Goal: Information Seeking & Learning: Learn about a topic

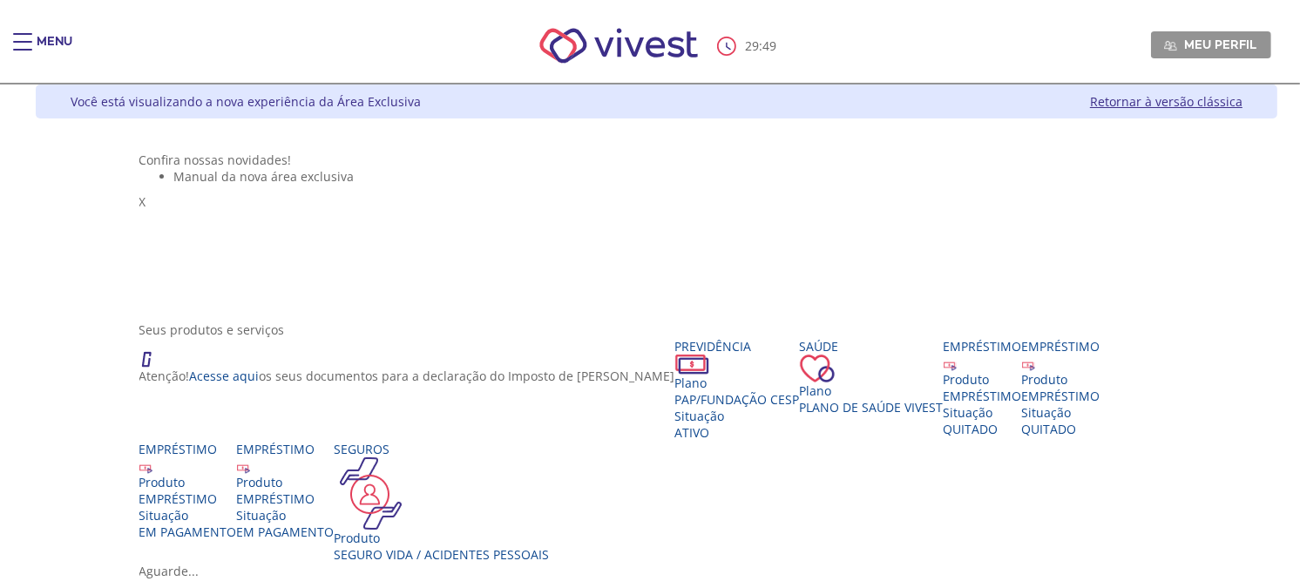
click at [21, 47] on div "Main header" at bounding box center [22, 50] width 19 height 35
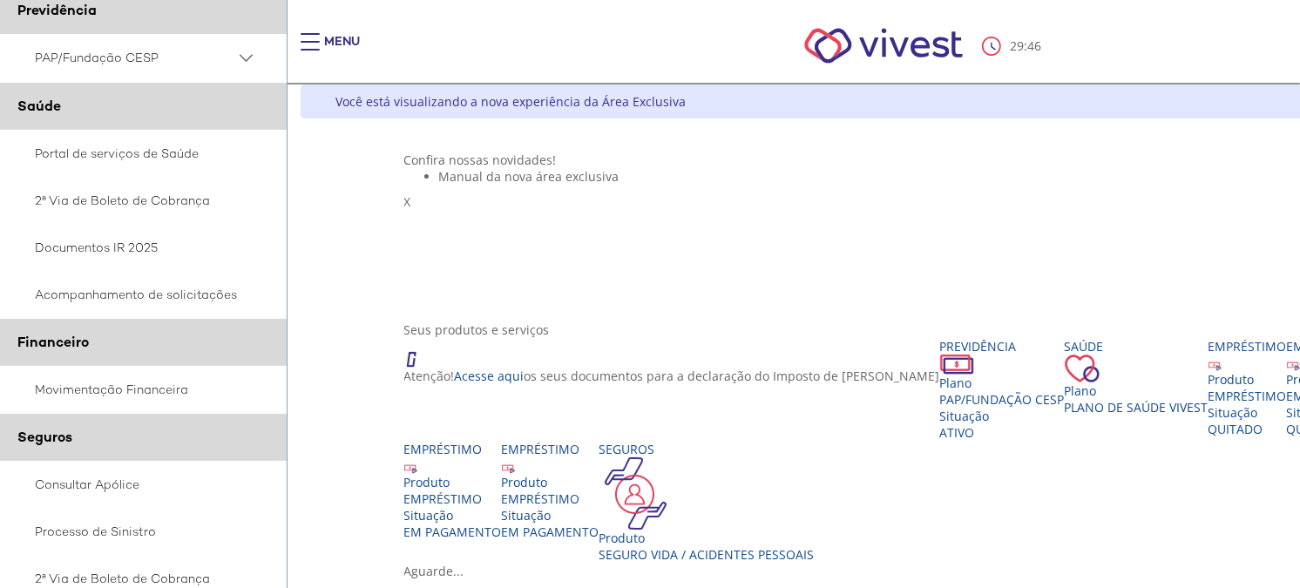
scroll to position [387, 0]
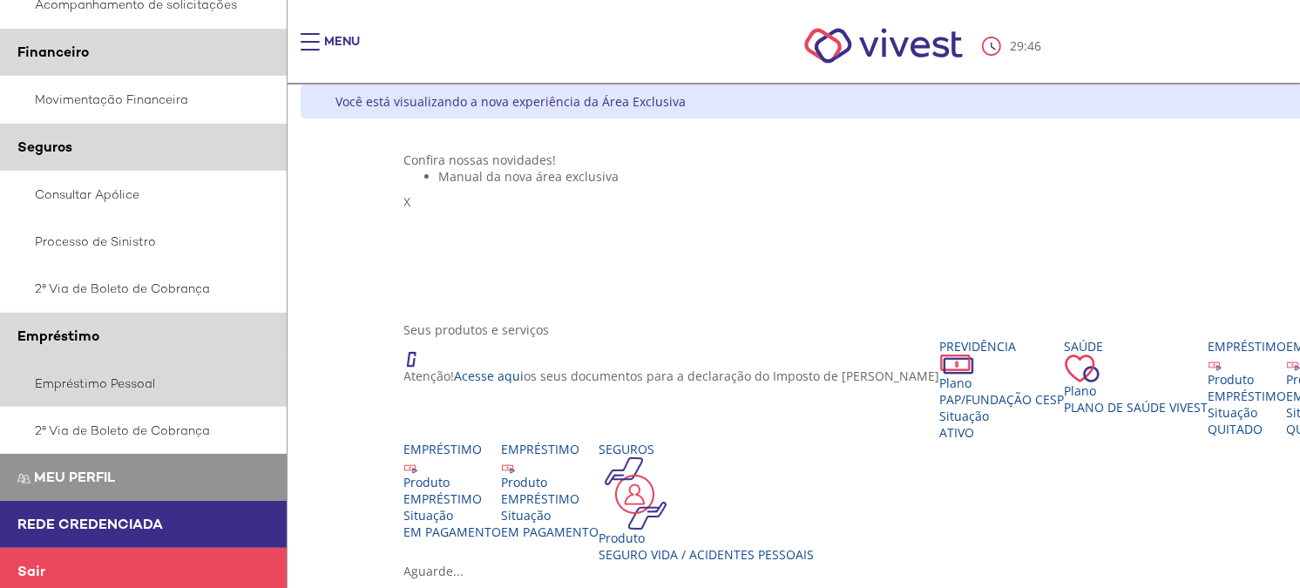
click at [105, 381] on link "Empréstimo Pessoal" at bounding box center [144, 383] width 288 height 47
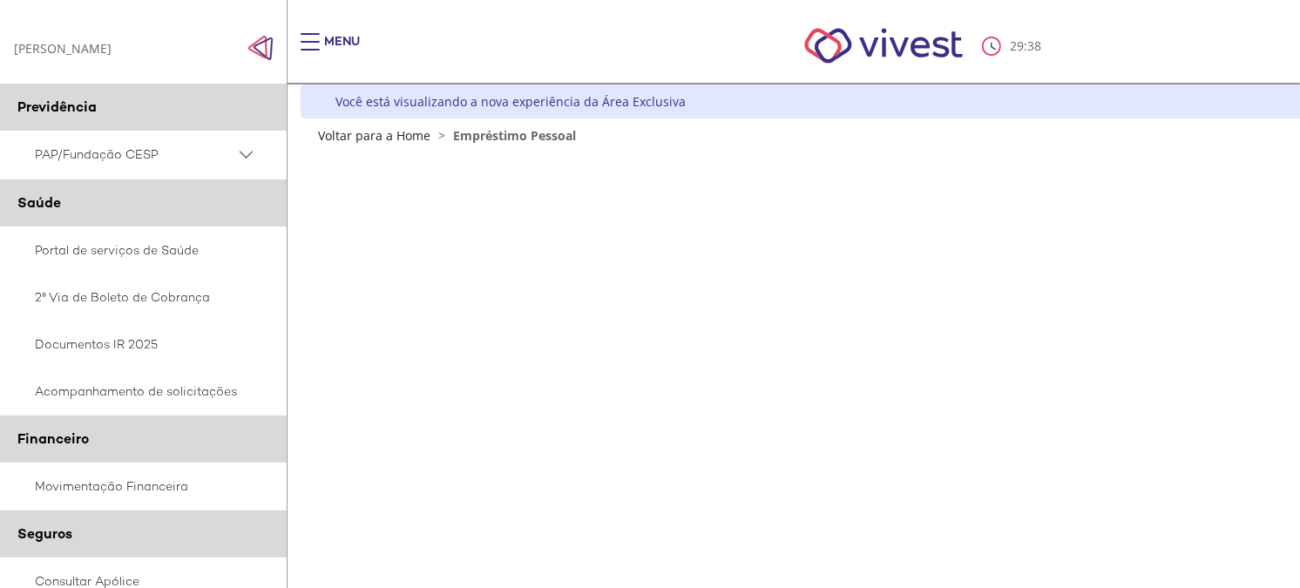
click at [264, 44] on img "Click to close side navigation." at bounding box center [261, 48] width 26 height 26
